Goal: Information Seeking & Learning: Understand process/instructions

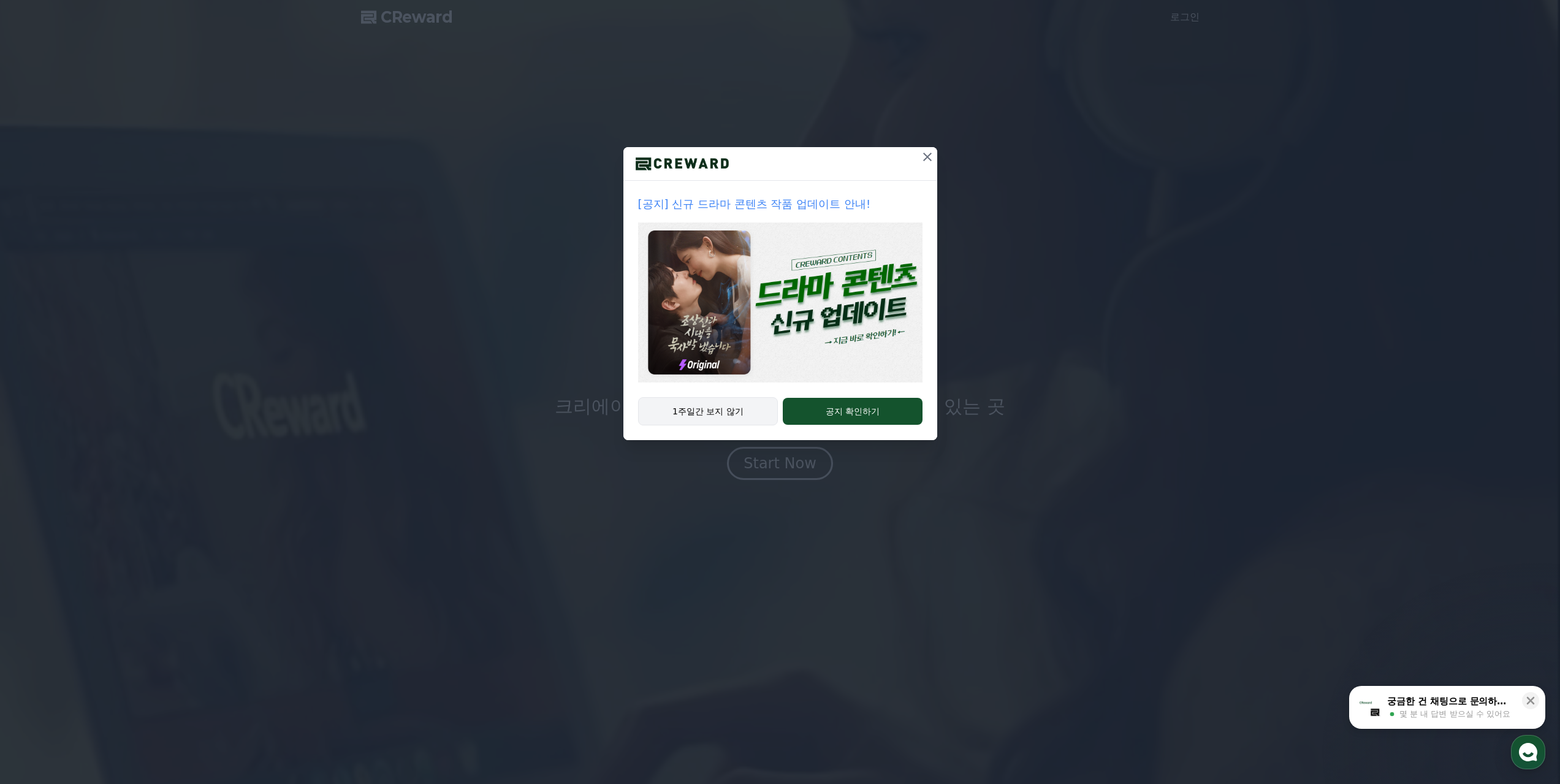
click at [736, 423] on button "1주일간 보지 않기" at bounding box center [708, 411] width 140 height 28
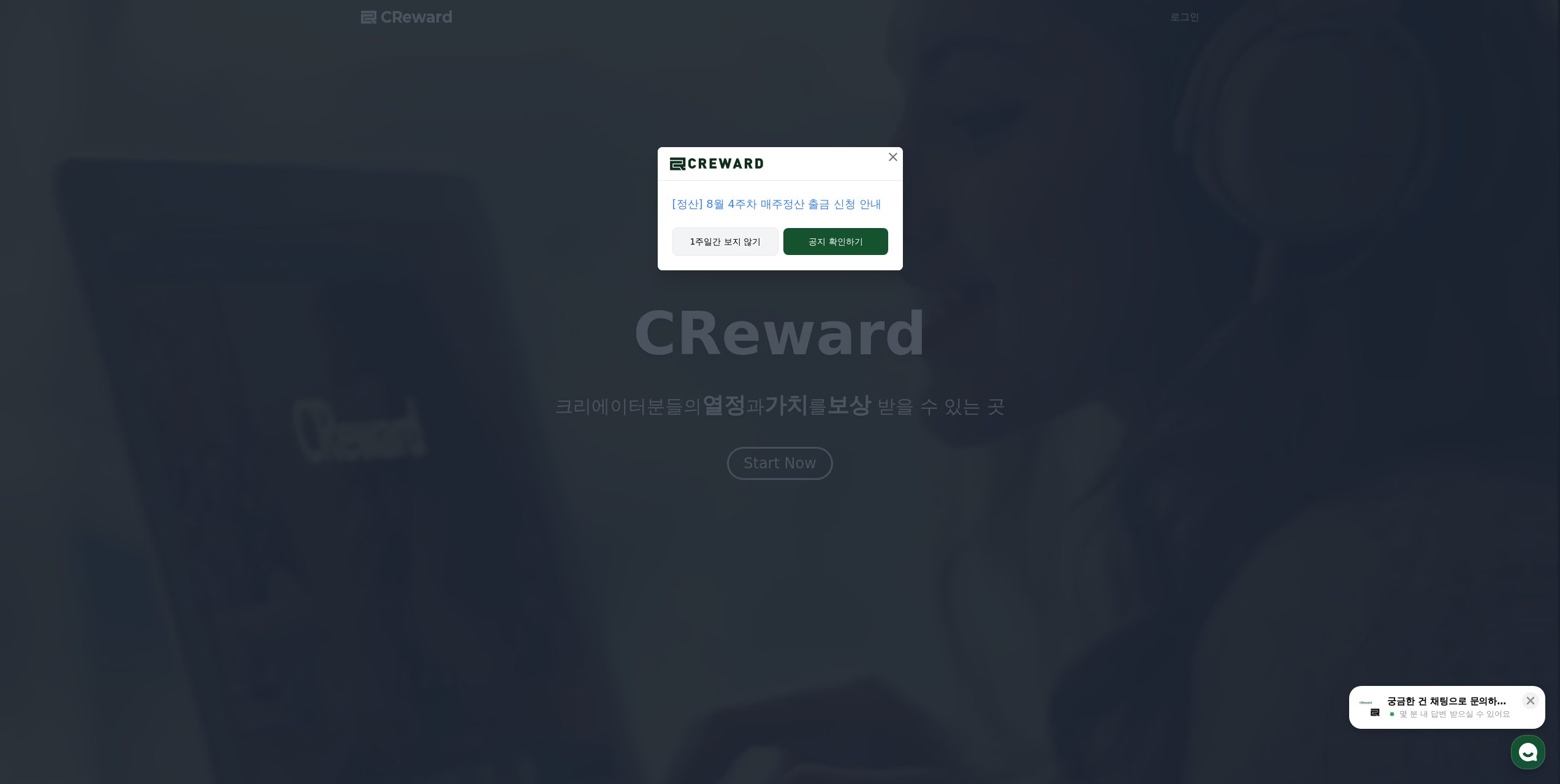
click at [715, 236] on button "1주일간 보지 않기" at bounding box center [725, 241] width 107 height 28
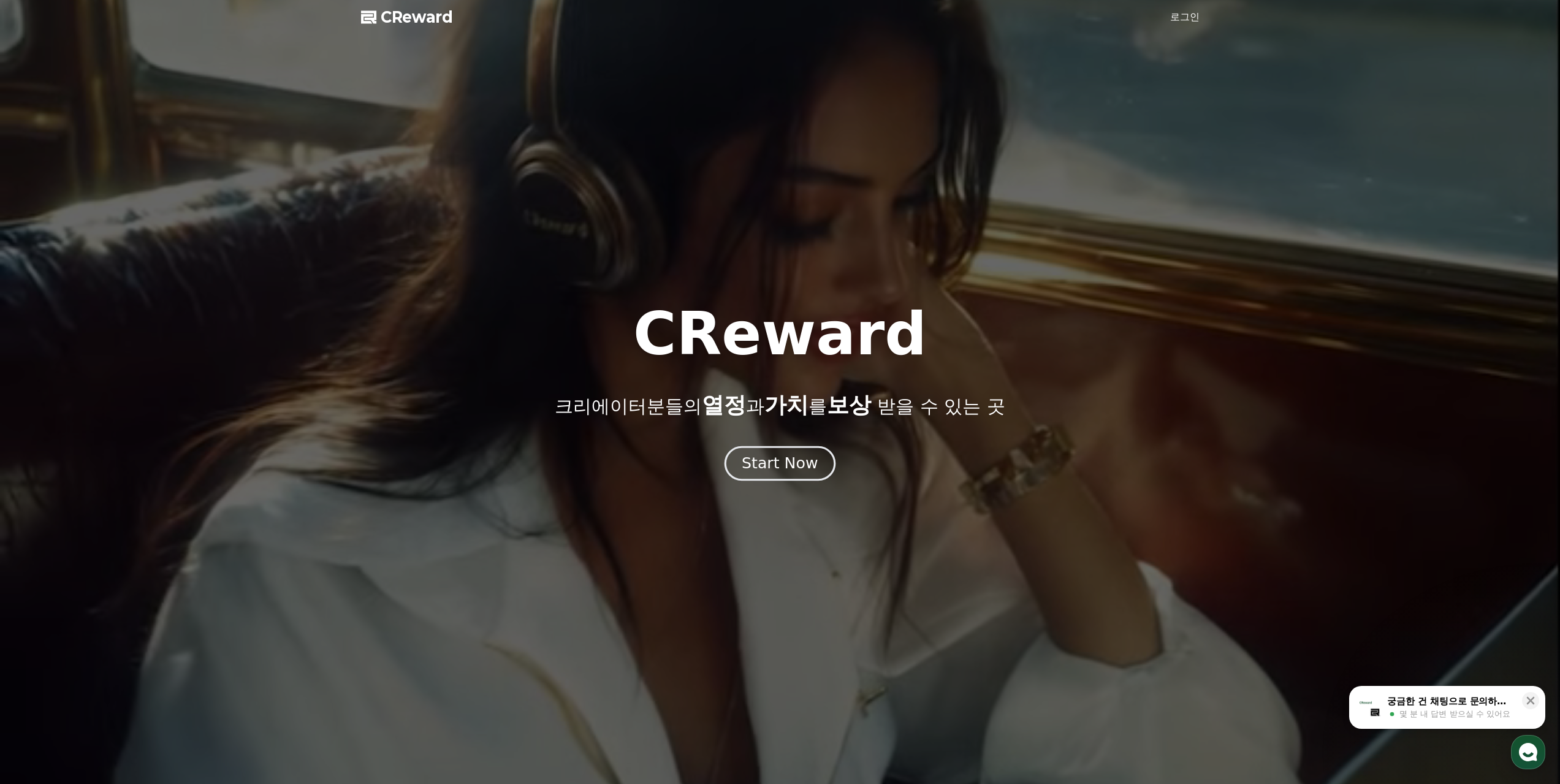
click at [780, 469] on div "Start Now" at bounding box center [780, 463] width 76 height 21
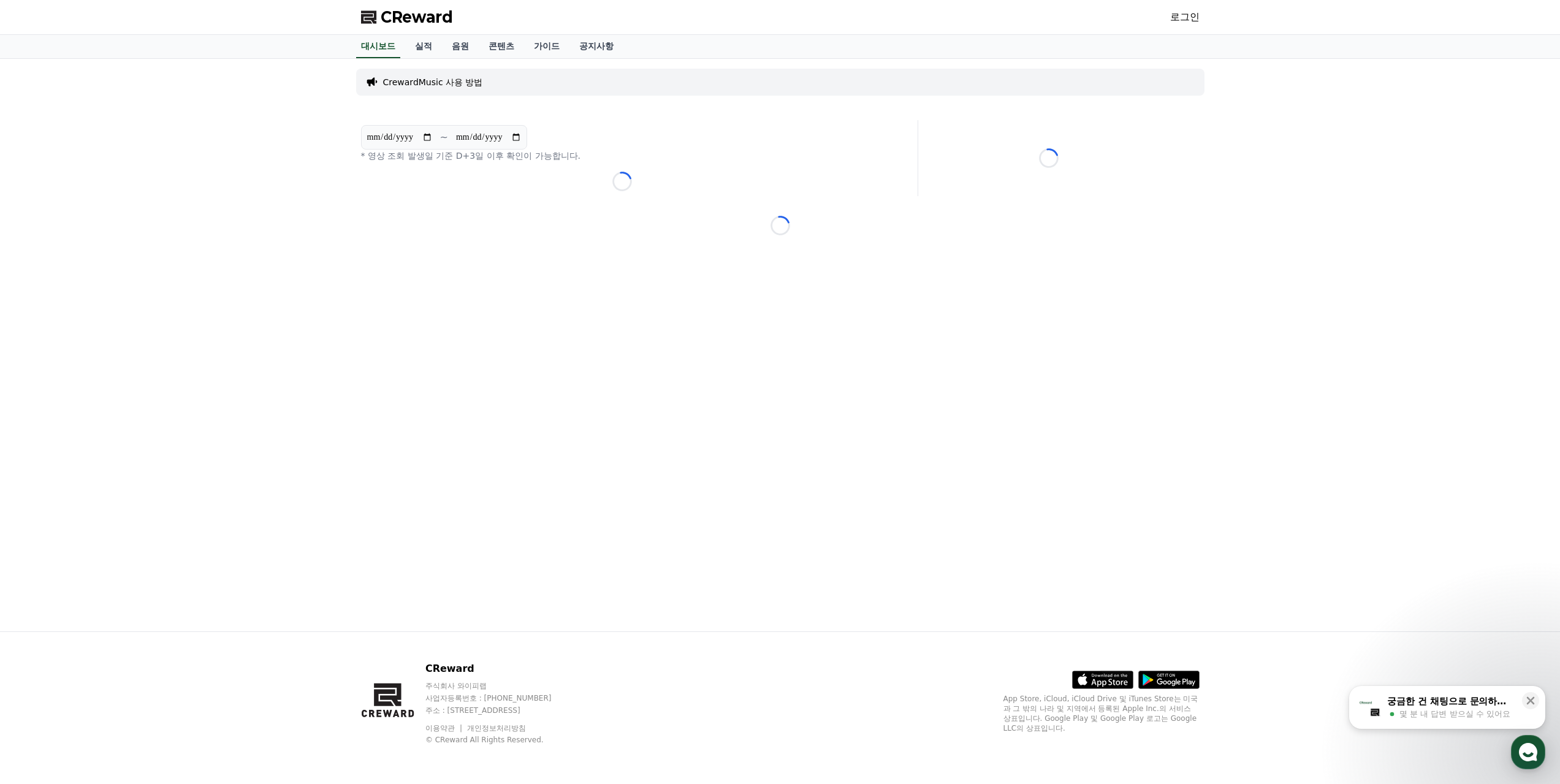
click at [1188, 15] on link "로그인" at bounding box center [1184, 17] width 29 height 15
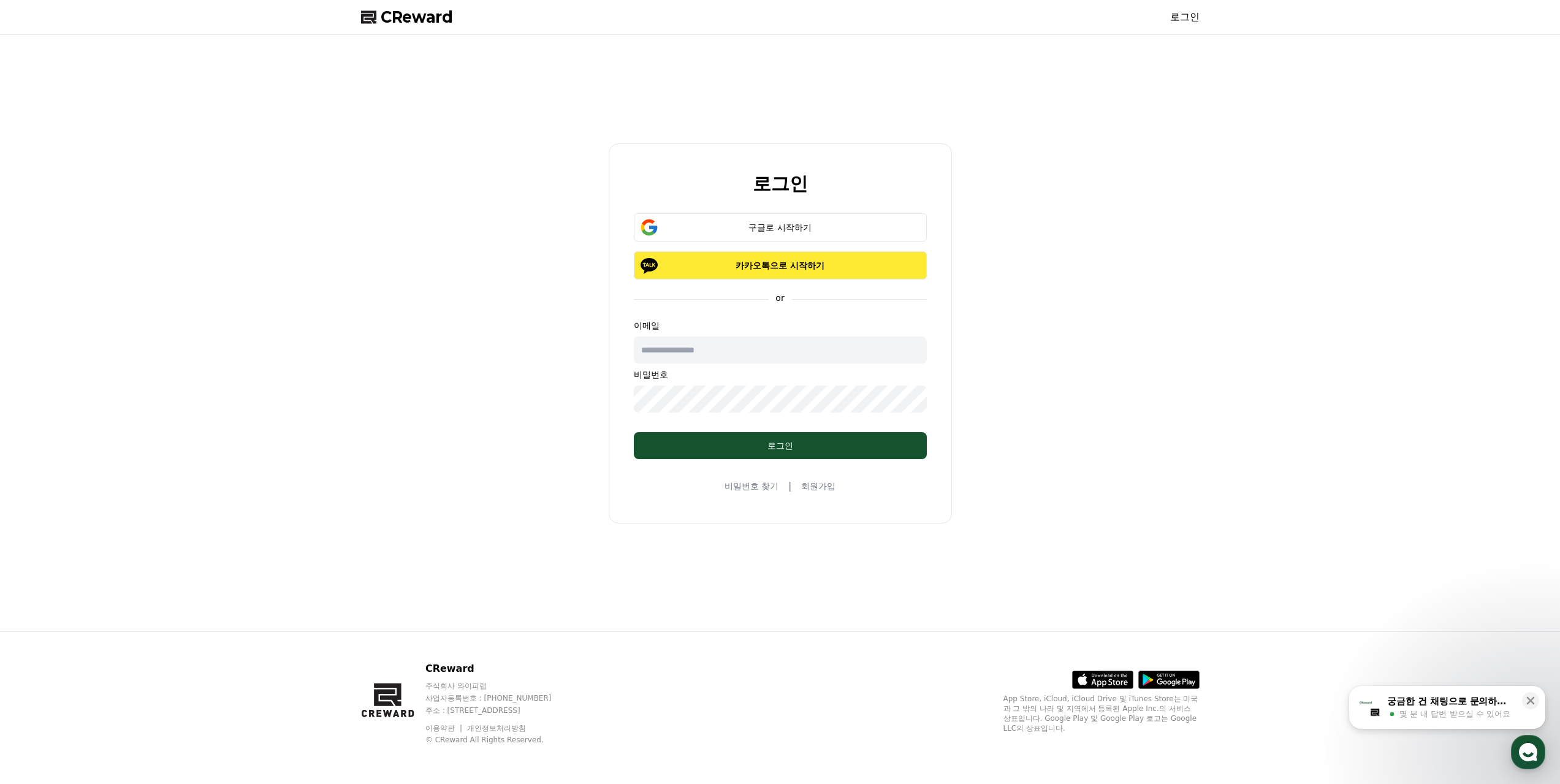
click at [821, 272] on button "카카오톡으로 시작하기" at bounding box center [780, 265] width 293 height 28
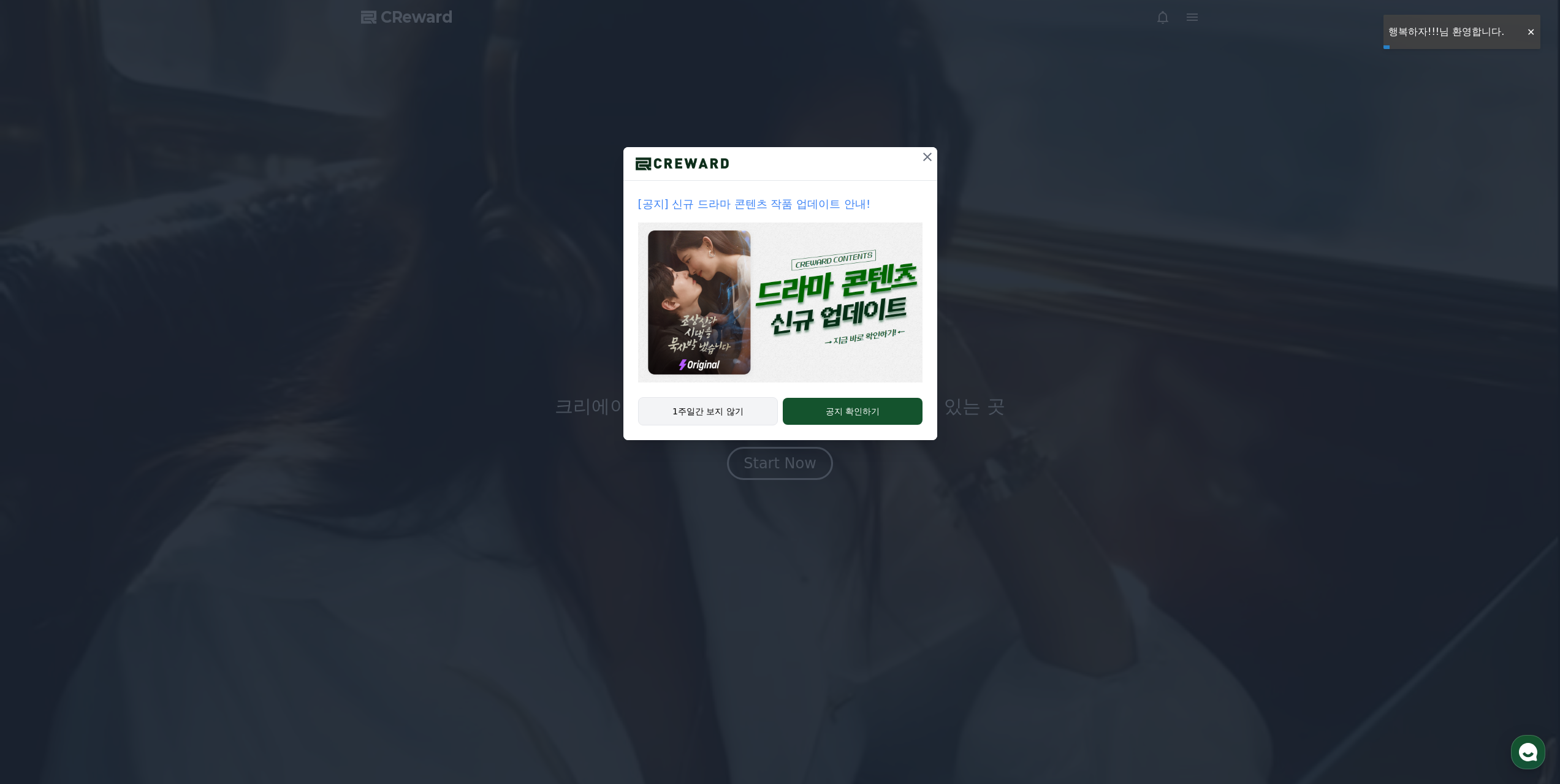
click at [688, 412] on button "1주일간 보지 않기" at bounding box center [708, 411] width 140 height 28
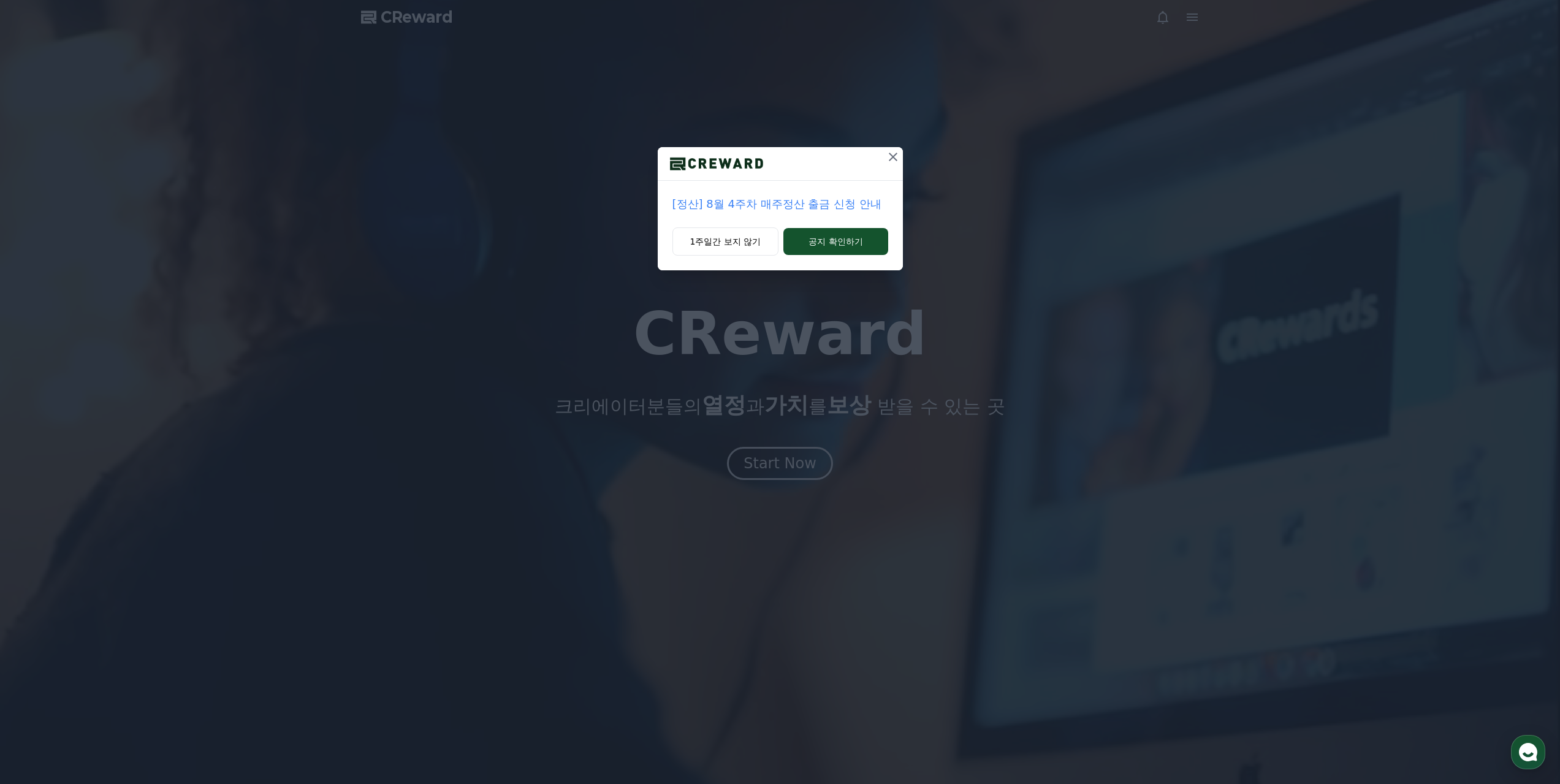
click at [891, 159] on icon at bounding box center [893, 157] width 9 height 9
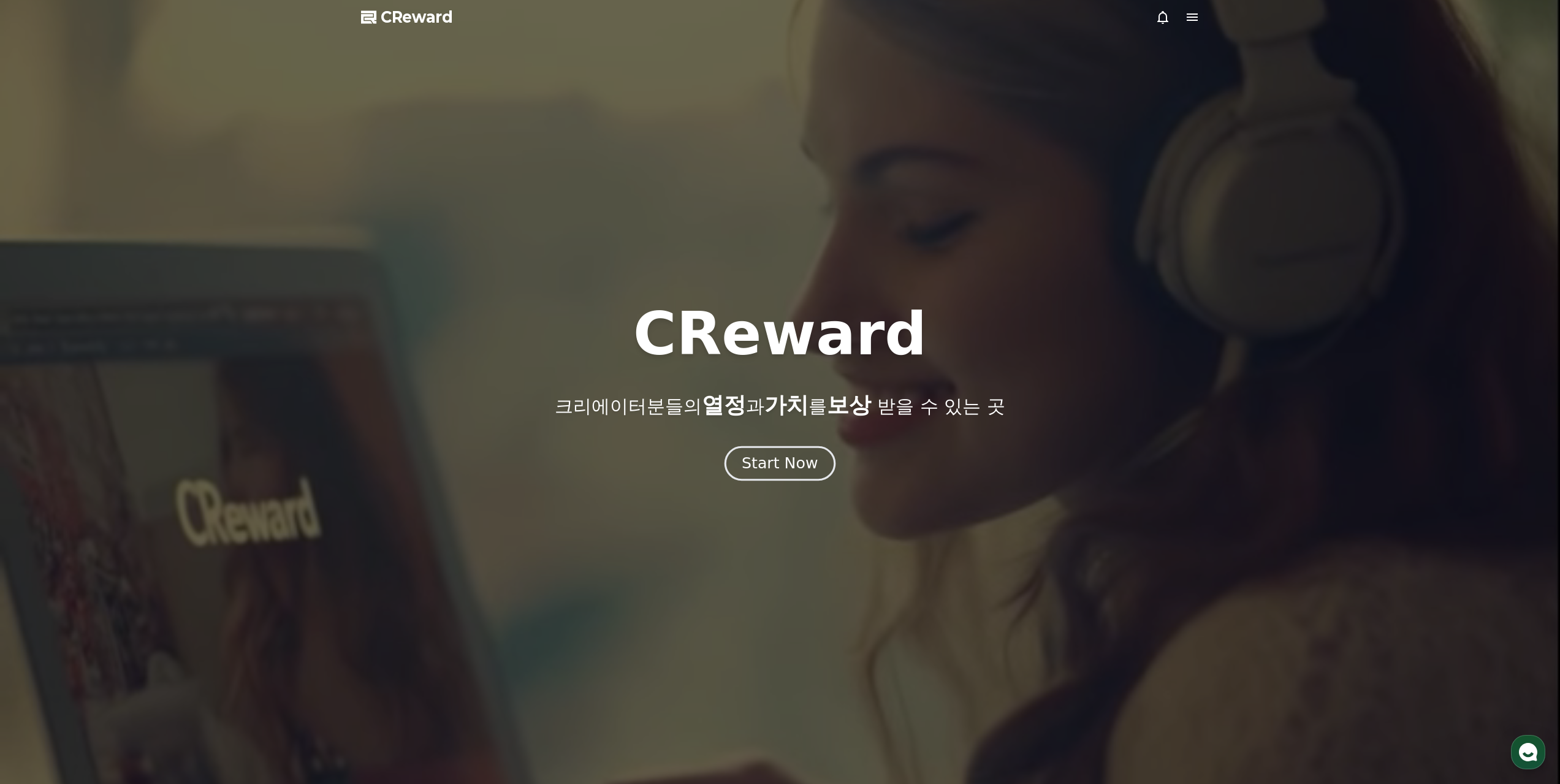
click at [775, 455] on div "Start Now" at bounding box center [780, 463] width 76 height 21
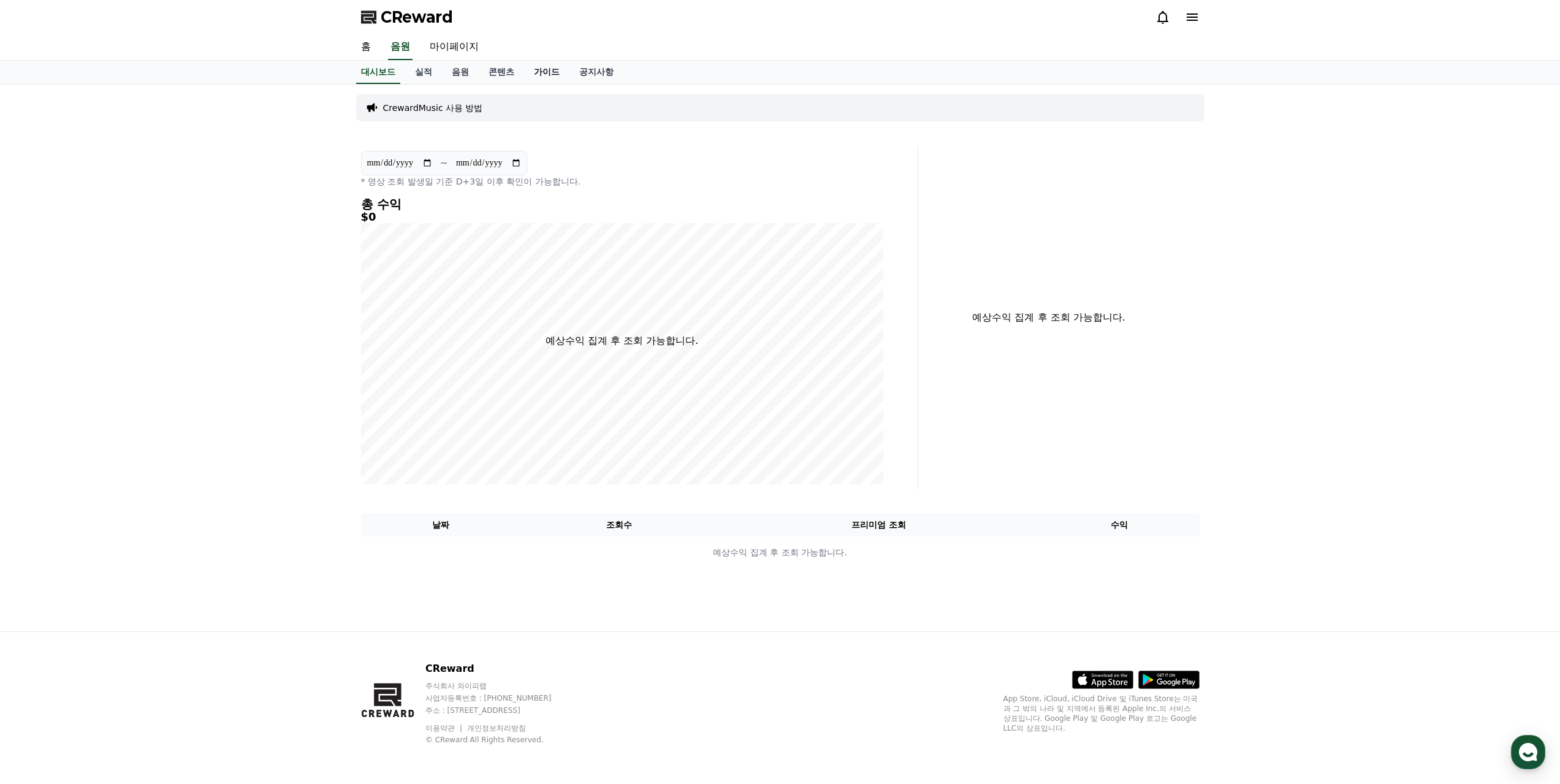
click at [553, 72] on link "가이드" at bounding box center [546, 72] width 45 height 23
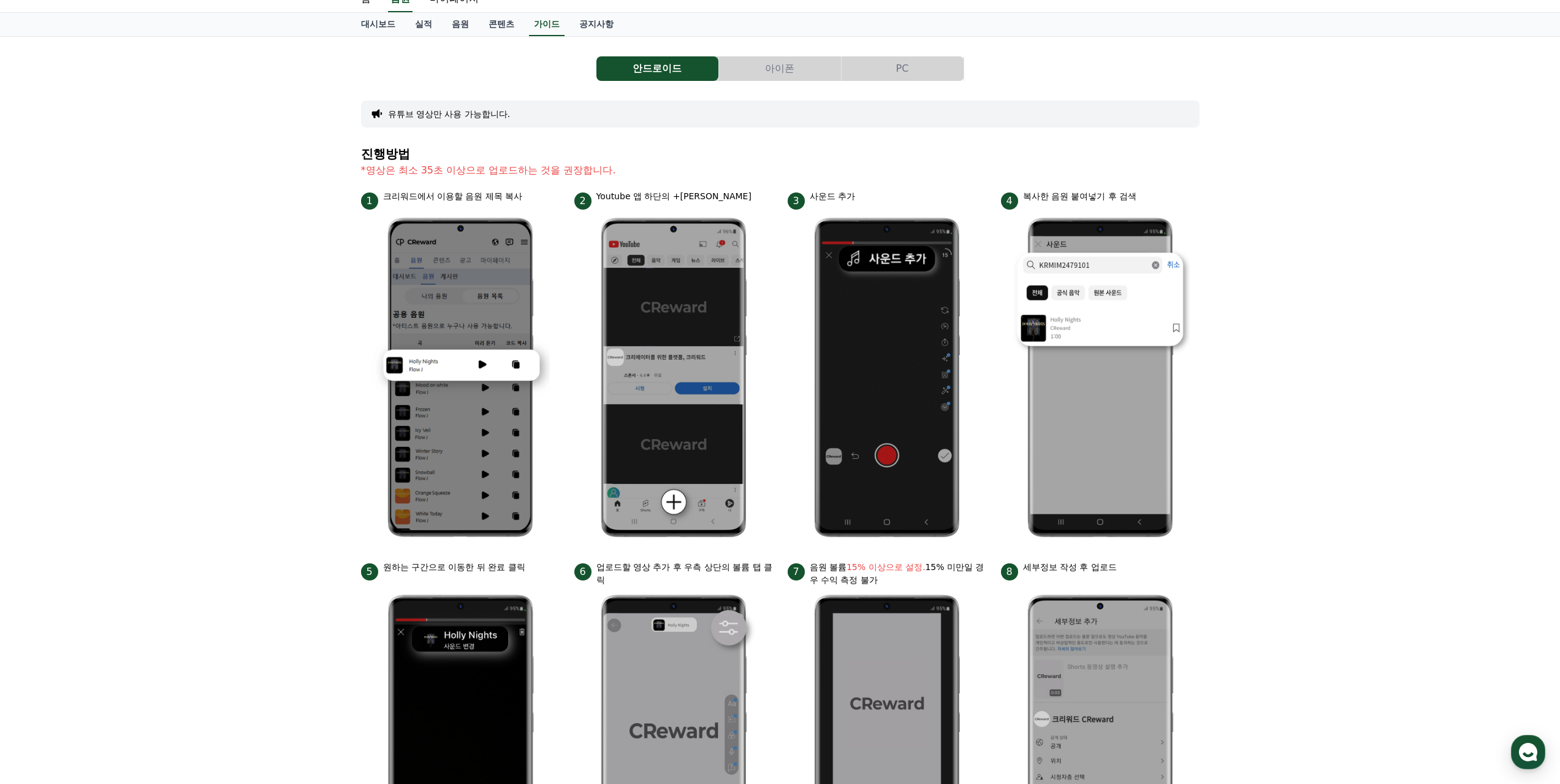
scroll to position [123, 0]
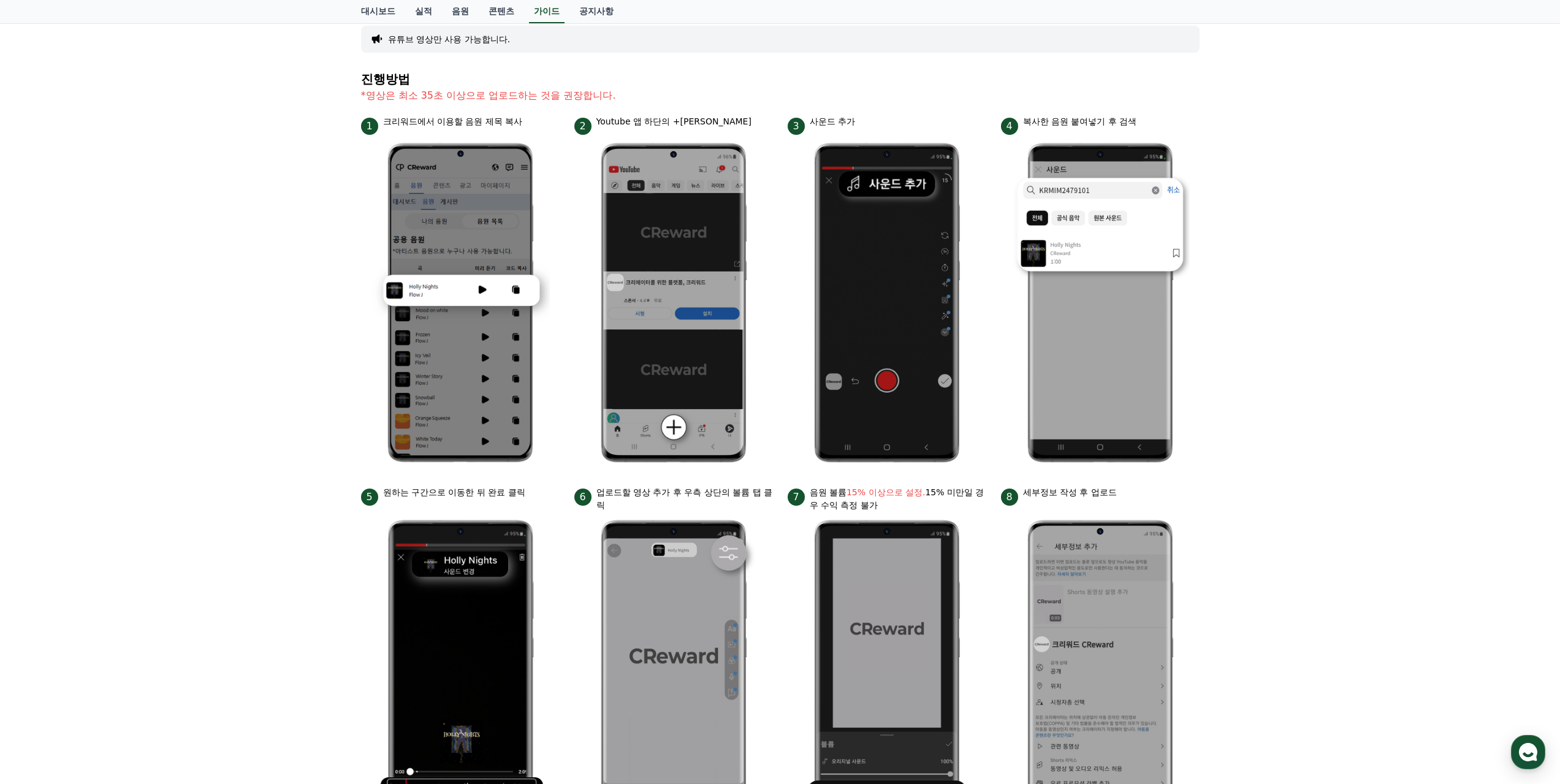
click at [638, 514] on img at bounding box center [673, 680] width 179 height 336
click at [637, 514] on img at bounding box center [673, 680] width 179 height 336
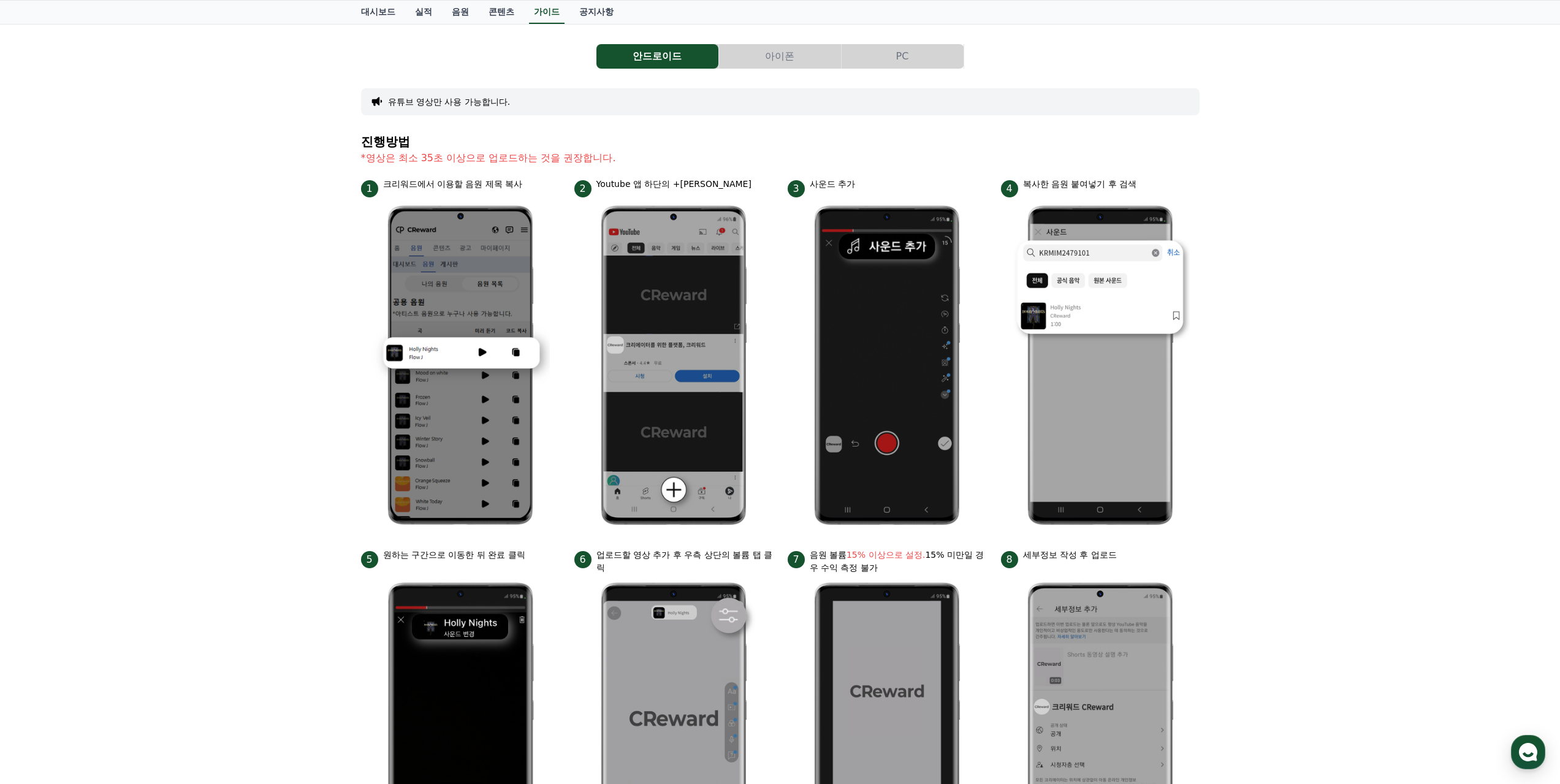
scroll to position [0, 0]
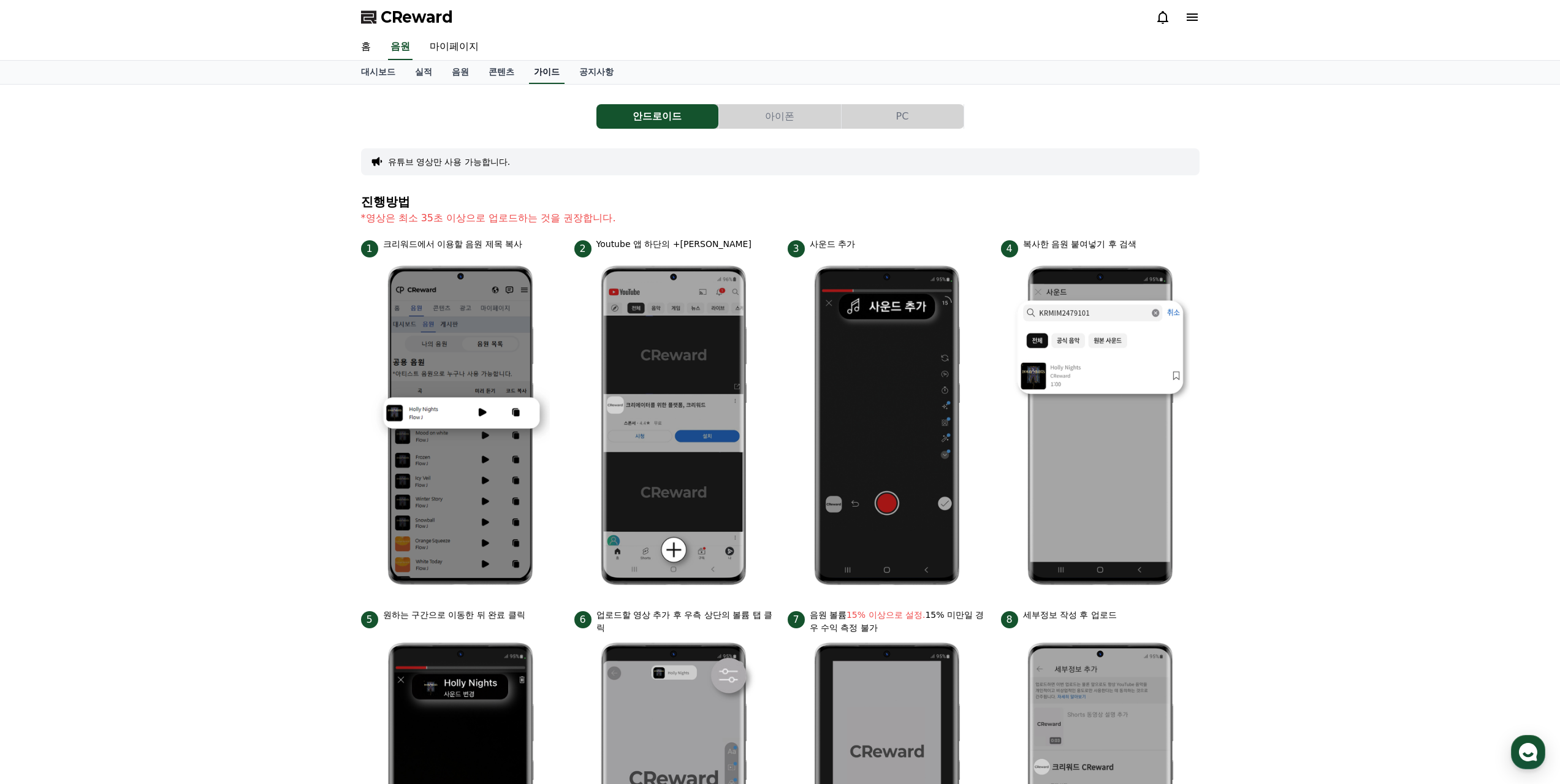
click at [544, 76] on link "가이드" at bounding box center [547, 72] width 36 height 23
click at [365, 45] on link "홈" at bounding box center [365, 47] width 29 height 26
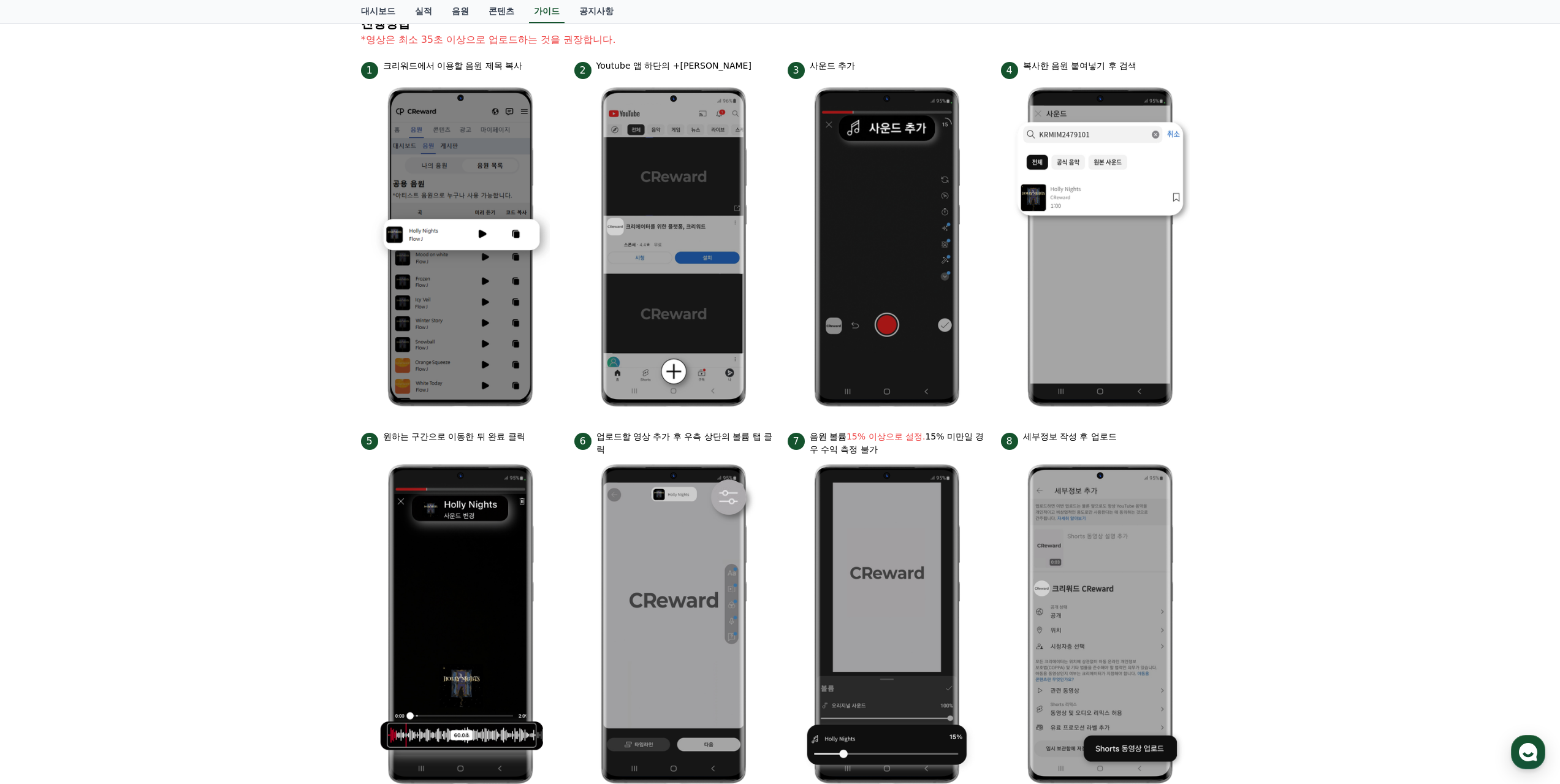
scroll to position [184, 0]
